Goal: Task Accomplishment & Management: Use online tool/utility

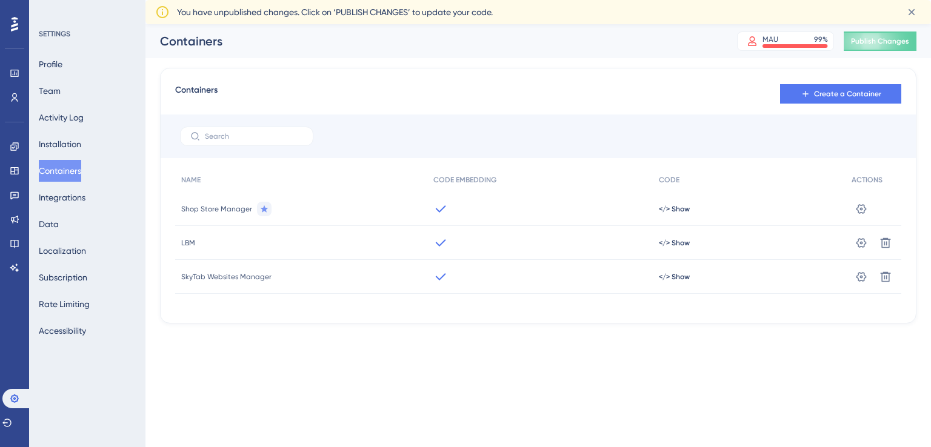
click at [15, 32] on icon at bounding box center [14, 24] width 7 height 16
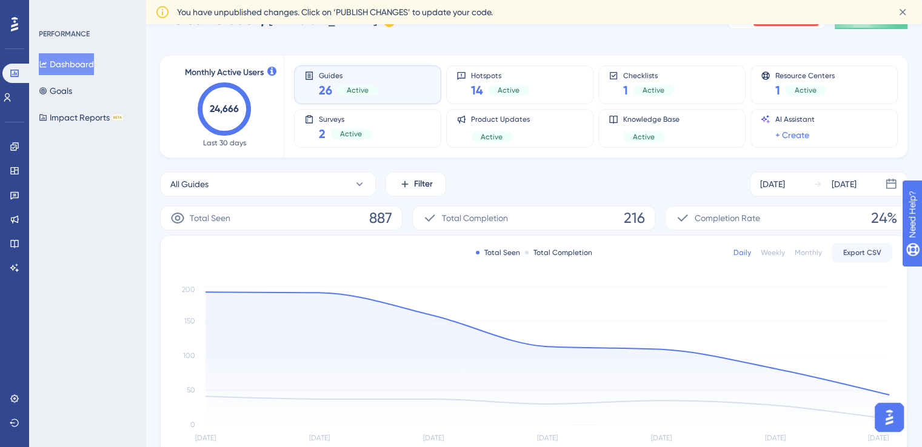
scroll to position [29, 0]
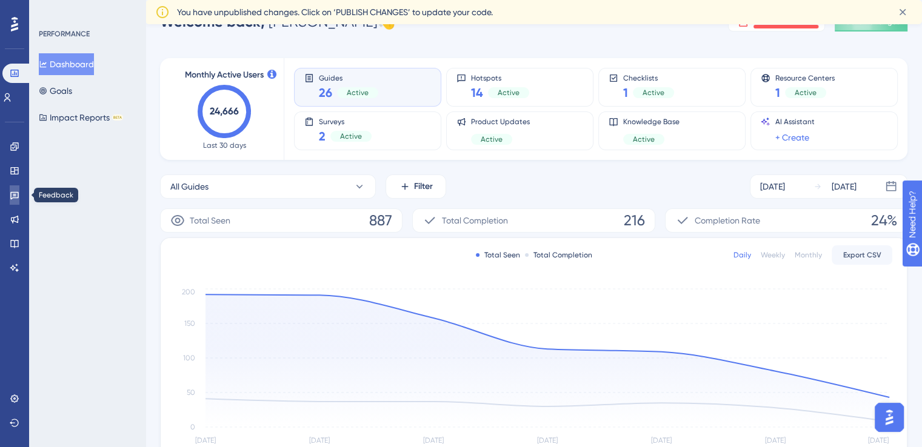
click at [16, 197] on icon at bounding box center [15, 195] width 10 height 10
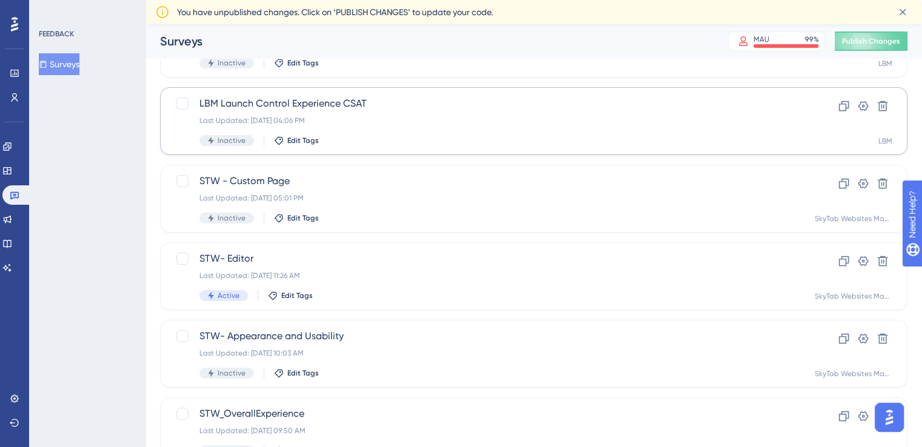
scroll to position [179, 0]
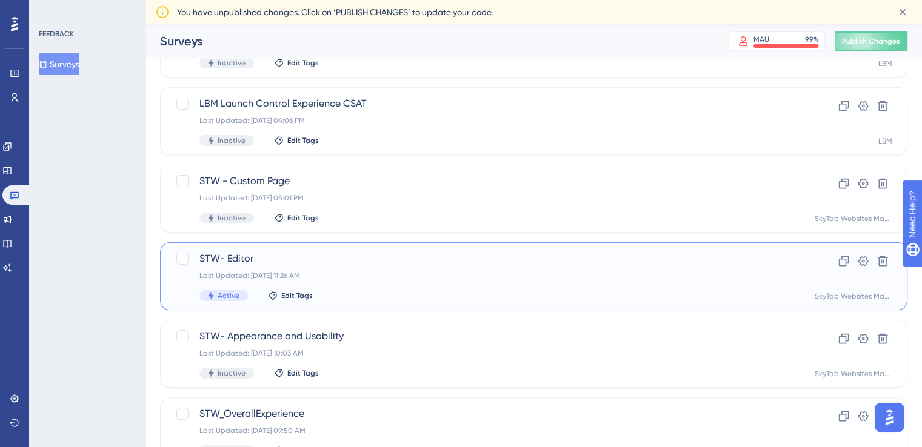
click at [240, 256] on span "STW- Editor" at bounding box center [485, 259] width 572 height 15
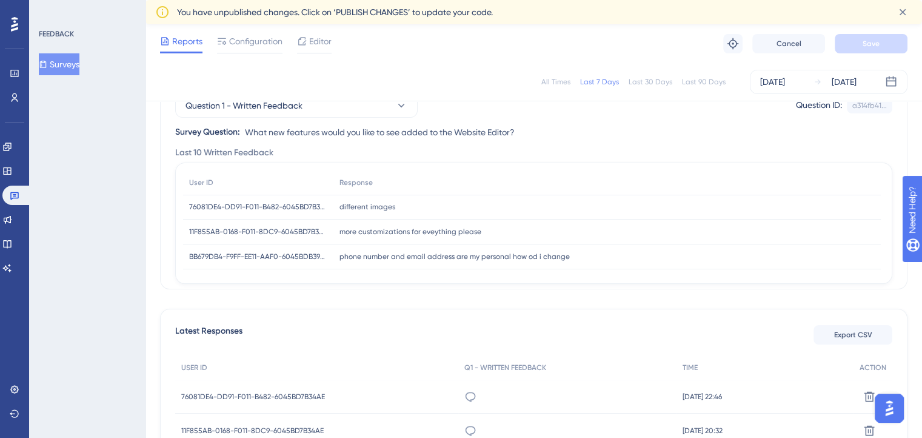
scroll to position [121, 0]
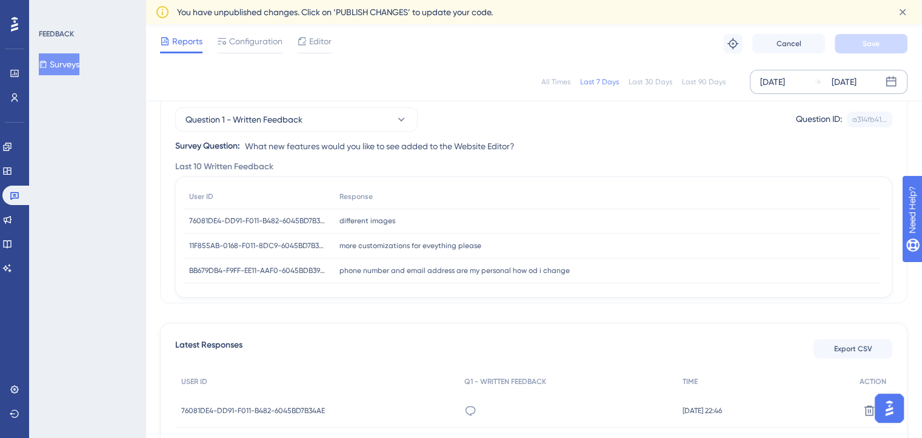
click at [781, 81] on div "[DATE]" at bounding box center [772, 82] width 25 height 15
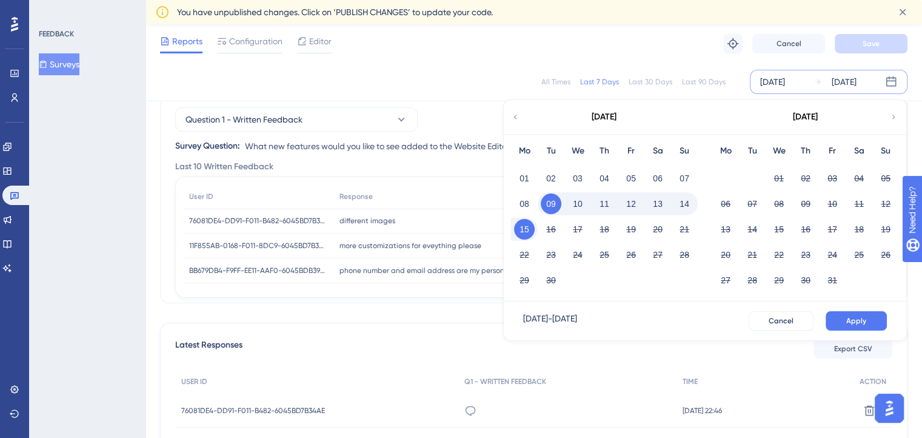
click at [514, 119] on icon at bounding box center [515, 117] width 8 height 11
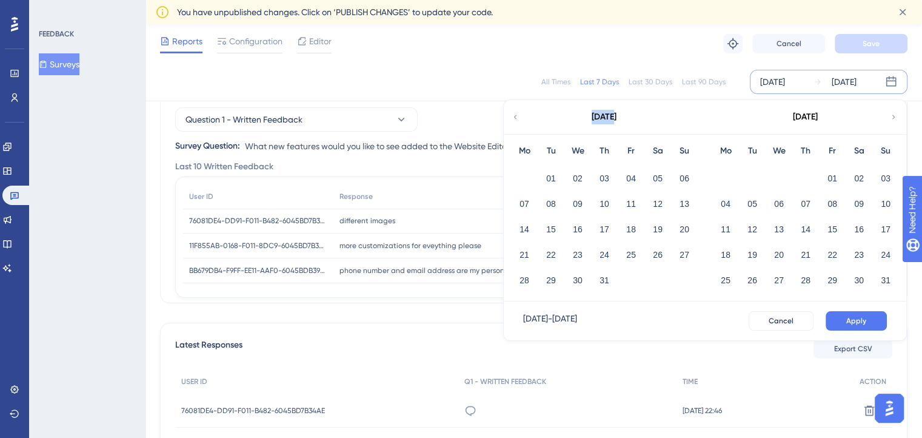
click at [514, 119] on icon at bounding box center [515, 117] width 8 height 11
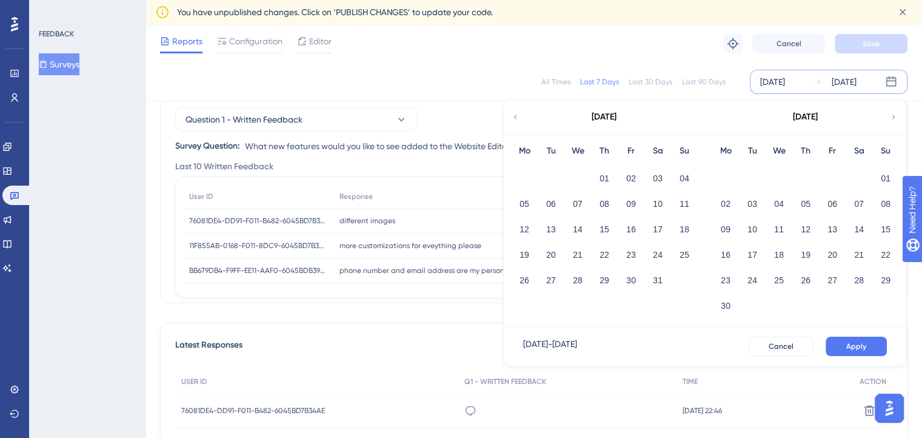
click at [514, 119] on icon at bounding box center [515, 117] width 8 height 11
click at [646, 176] on div "01" at bounding box center [657, 178] width 27 height 23
click at [661, 178] on button "01" at bounding box center [657, 178] width 21 height 21
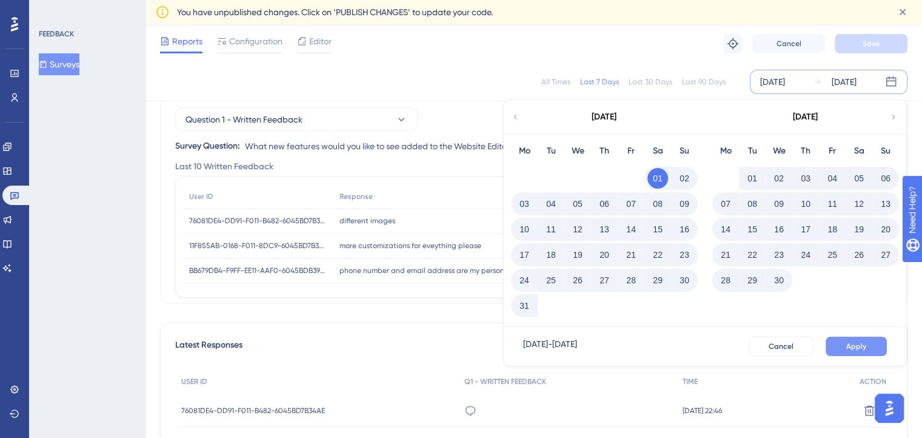
click at [849, 343] on span "Apply" at bounding box center [856, 346] width 20 height 10
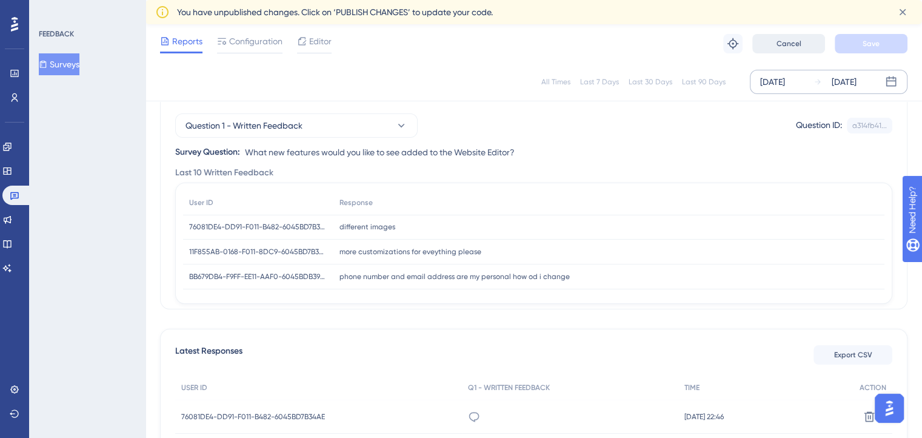
scroll to position [0, 0]
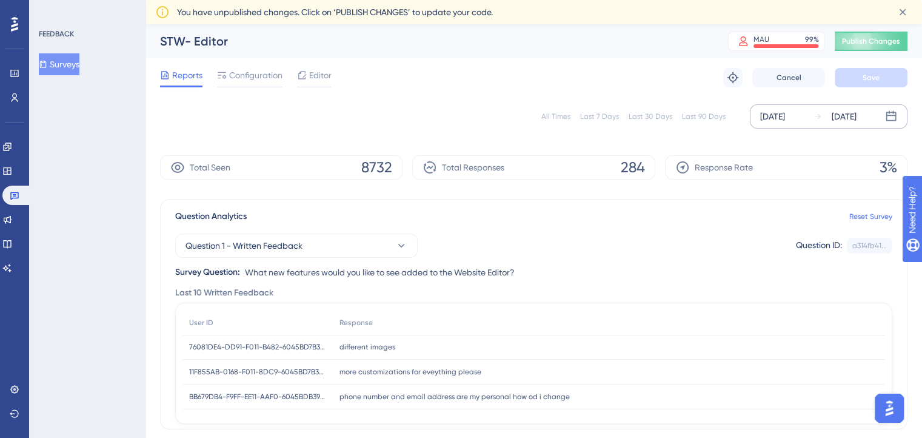
click at [382, 165] on span "8732" at bounding box center [376, 167] width 31 height 19
click at [638, 162] on span "284" at bounding box center [633, 167] width 24 height 19
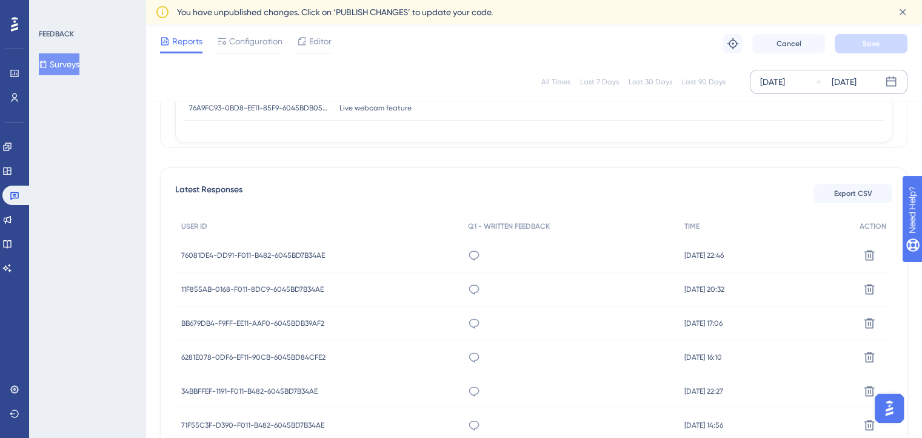
scroll to position [324, 0]
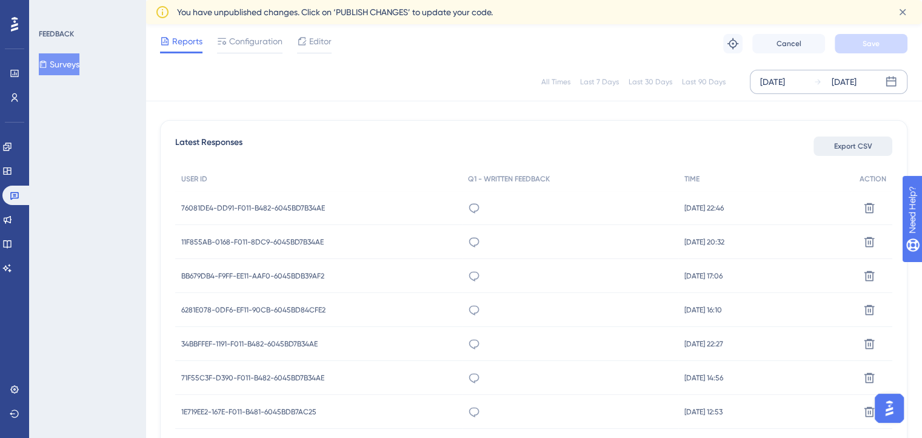
click at [856, 145] on span "Export CSV" at bounding box center [853, 146] width 38 height 10
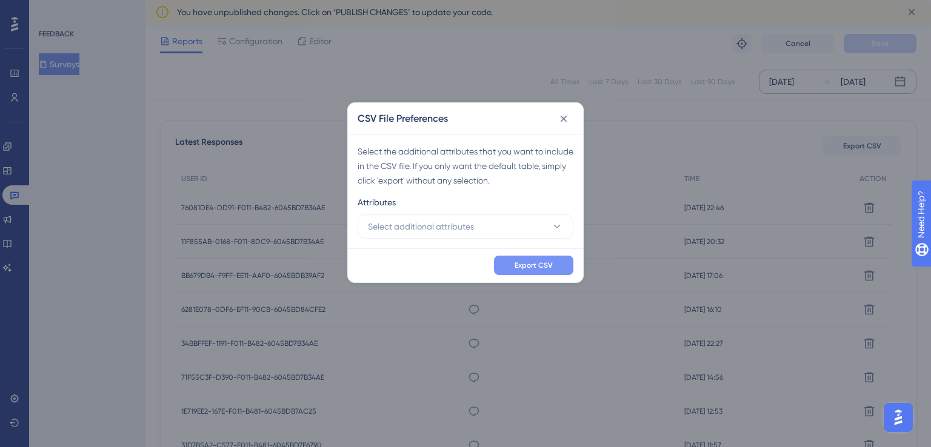
click at [519, 268] on span "Export CSV" at bounding box center [534, 266] width 38 height 10
